Goal: Transaction & Acquisition: Purchase product/service

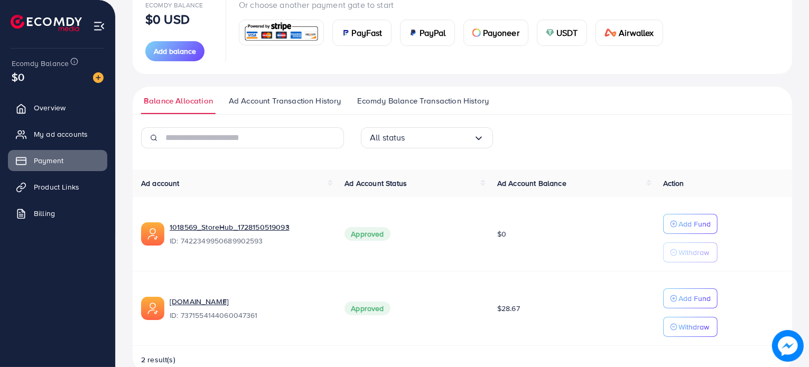
scroll to position [163, 0]
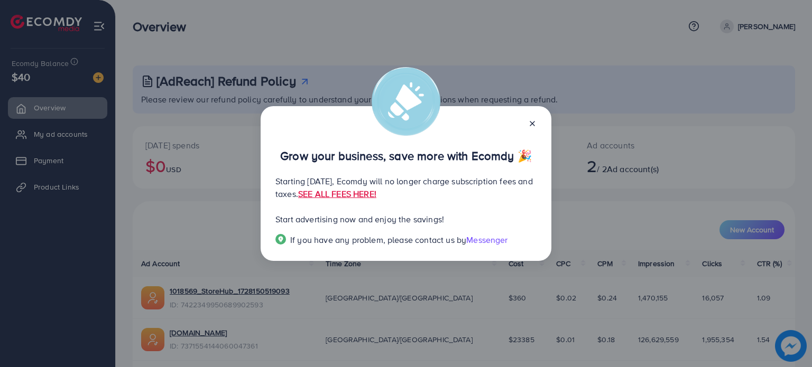
click at [57, 162] on div "Grow your business, save more with Ecomdy 🎉 Starting [DATE], Ecomdy will no lon…" at bounding box center [406, 183] width 812 height 367
click at [535, 127] on icon at bounding box center [532, 123] width 8 height 8
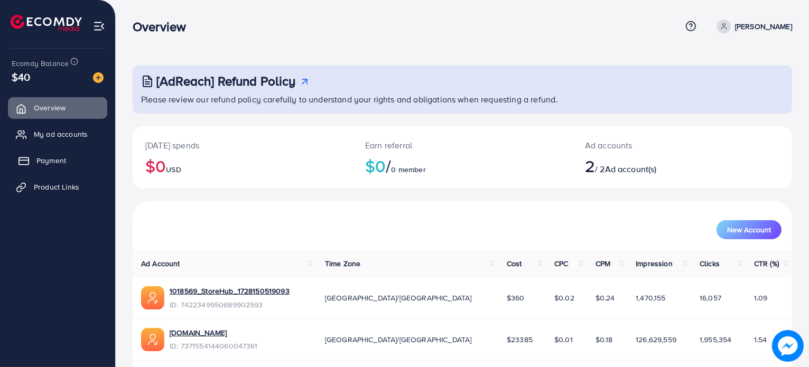
click at [48, 171] on link "Payment" at bounding box center [57, 160] width 99 height 21
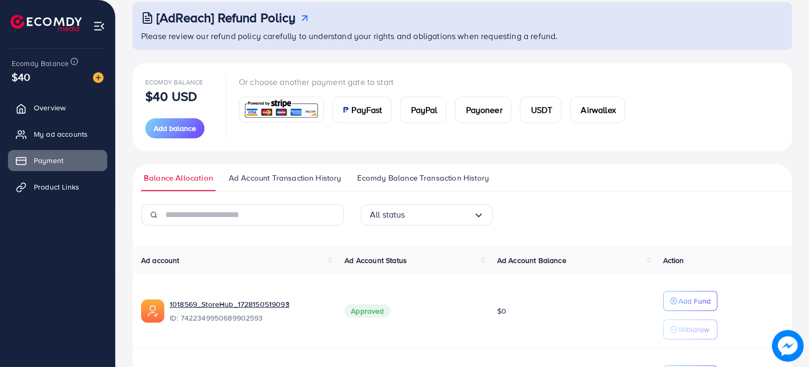
scroll to position [62, 0]
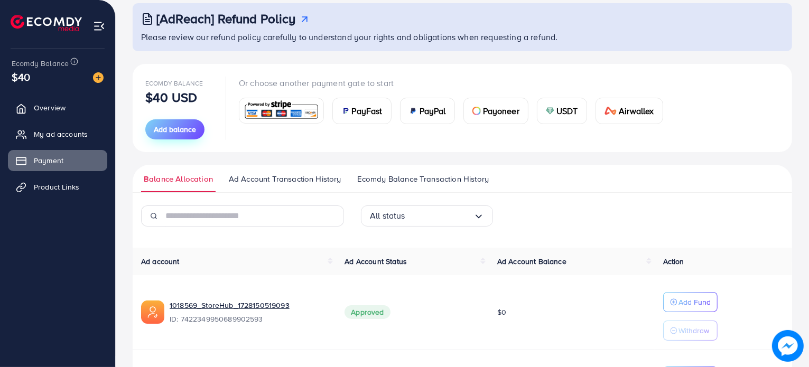
click at [182, 128] on span "Add balance" at bounding box center [175, 129] width 42 height 11
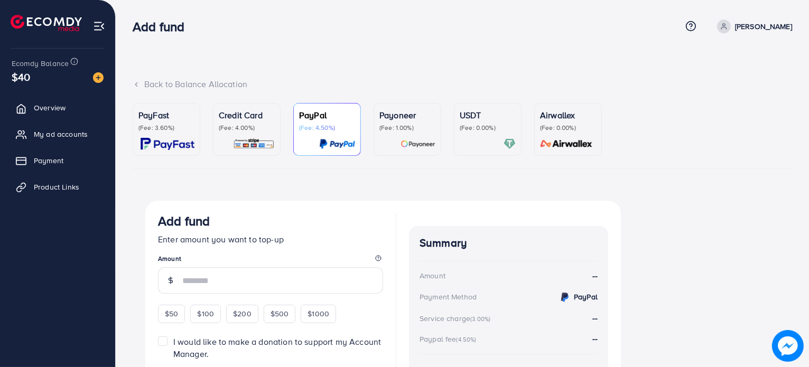
click at [167, 125] on p "(Fee: 3.60%)" at bounding box center [167, 128] width 56 height 8
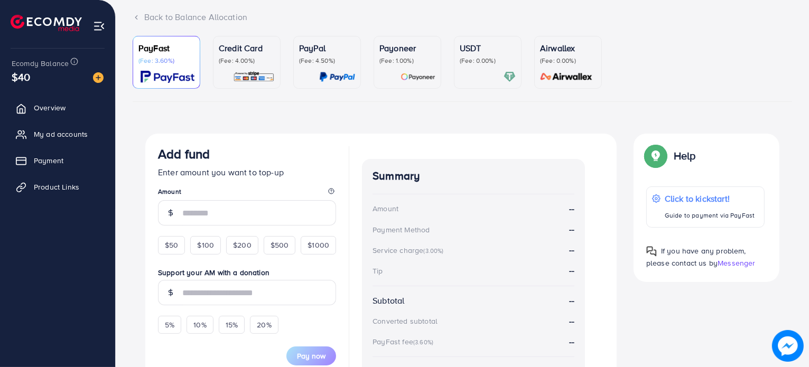
scroll to position [80, 0]
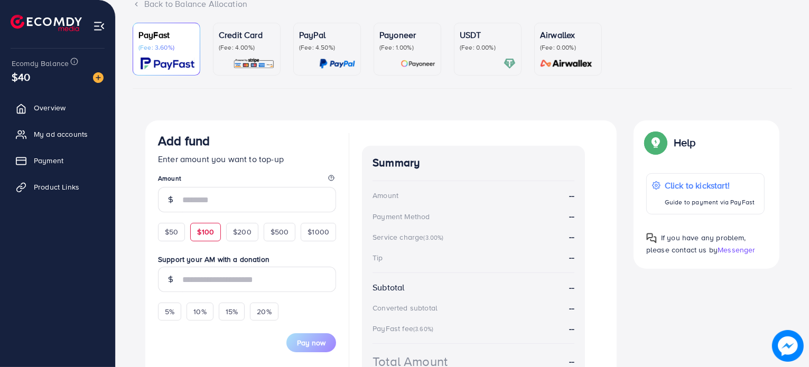
click at [202, 227] on span "$100" at bounding box center [205, 232] width 17 height 11
type input "***"
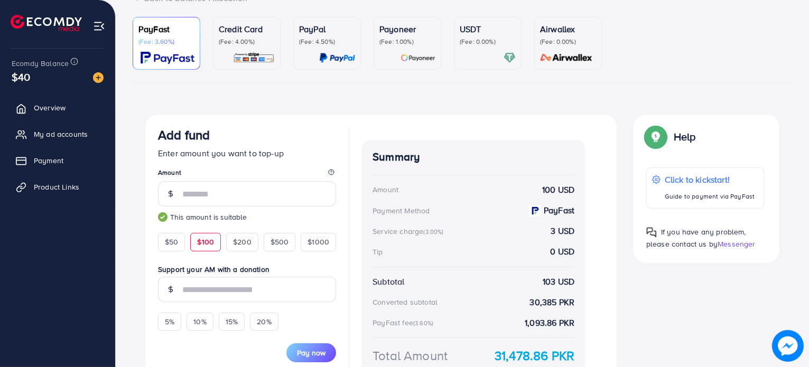
scroll to position [84, 0]
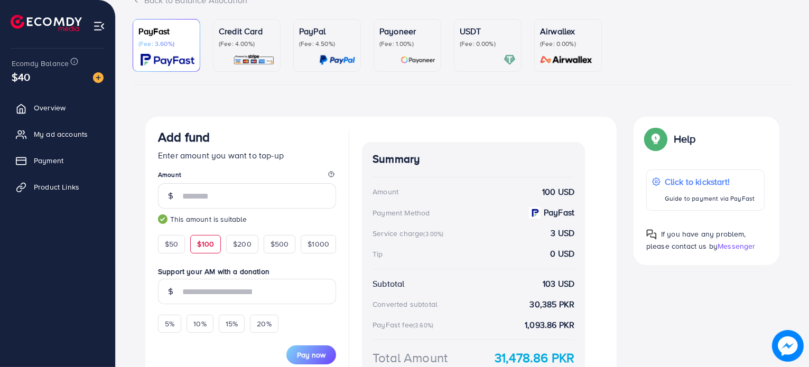
click at [260, 40] on p "(Fee: 4.00%)" at bounding box center [247, 44] width 56 height 8
